Goal: Transaction & Acquisition: Purchase product/service

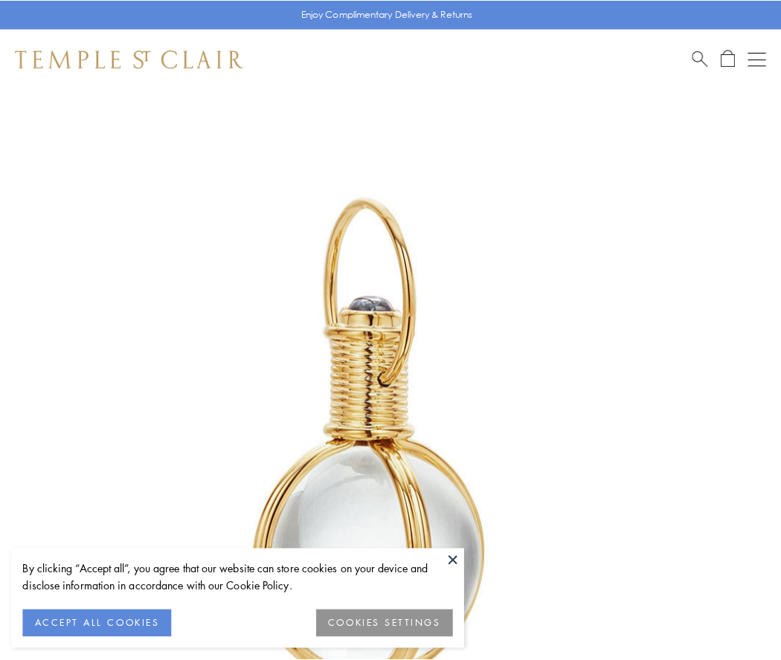
scroll to position [388, 0]
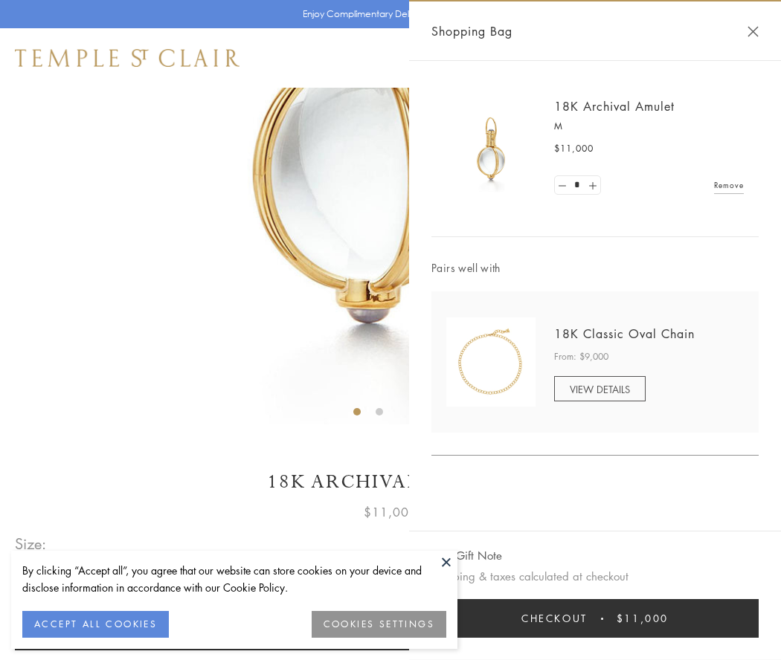
click at [595, 619] on button "Checkout $11,000" at bounding box center [594, 618] width 327 height 39
